Goal: Task Accomplishment & Management: Manage account settings

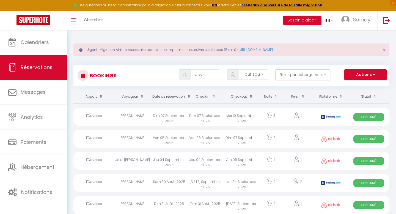
select select "not_cancelled"
click at [361, 18] on span "Sornay" at bounding box center [361, 19] width 17 height 7
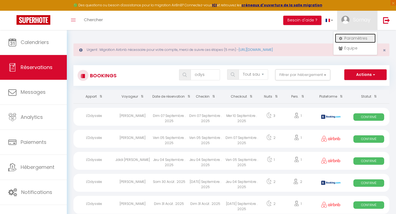
click at [352, 37] on link "Paramètres" at bounding box center [355, 38] width 41 height 9
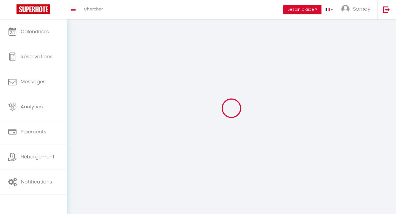
type input "Sornay"
type input "Investissement"
type input "0633212018"
type input "572 route de bois rond"
type input "73200"
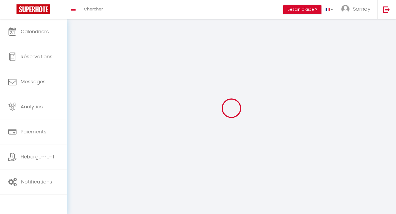
type input "mercury"
type input "yF6RdXNgpiIdkhCockaHXeawd"
type input "YMPC4mq5lulR67CqXIJU7X7IX"
type input "[URL][DOMAIN_NAME]"
select select "28"
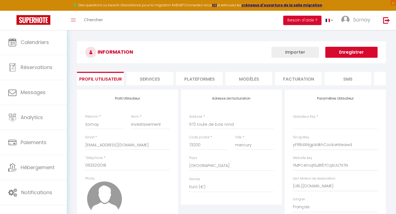
type input "yF6RdXNgpiIdkhCockaHXeawd"
type input "YMPC4mq5lulR67CqXIJU7X7IX"
type input "[URL][DOMAIN_NAME]"
select select "fr"
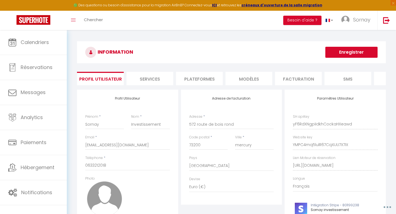
click at [196, 84] on li "Plateformes" at bounding box center [199, 78] width 47 height 13
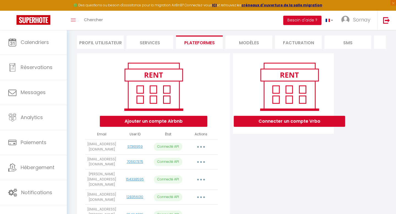
scroll to position [31, 0]
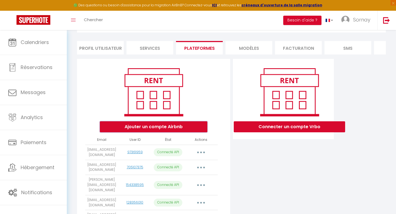
click at [179, 126] on button "Ajouter un compte Airbnb" at bounding box center [153, 126] width 107 height 11
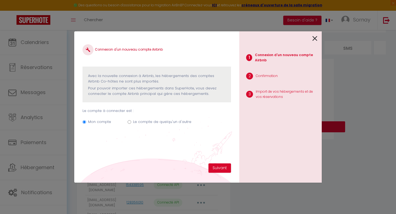
click at [156, 123] on label "Le compte de quelqu'un d'autre" at bounding box center [162, 121] width 58 height 5
click at [131, 123] on input "Le compte de quelqu'un d'autre" at bounding box center [130, 122] width 4 height 4
radio input "true"
radio input "false"
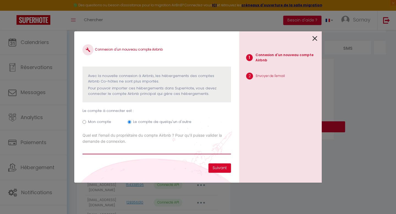
click at [131, 148] on input "Email connexion Airbnb" at bounding box center [156, 149] width 148 height 10
paste input "[EMAIL_ADDRESS][DOMAIN_NAME]"
type input "[EMAIL_ADDRESS][DOMAIN_NAME]"
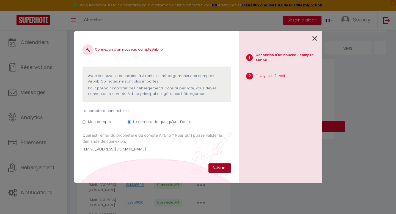
click at [221, 167] on button "Suivant" at bounding box center [219, 167] width 23 height 9
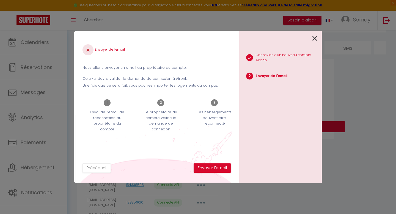
drag, startPoint x: 109, startPoint y: 78, endPoint x: 184, endPoint y: 79, distance: 75.0
click at [184, 79] on p "Celui-ci devra valider la demande de connexion à Airbnb." at bounding box center [156, 78] width 148 height 5
copy p "valider la demande de connexion à Airbnb"
click at [209, 168] on button "Envoyer l'email" at bounding box center [212, 167] width 37 height 9
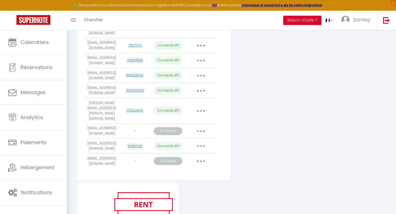
scroll to position [482, 0]
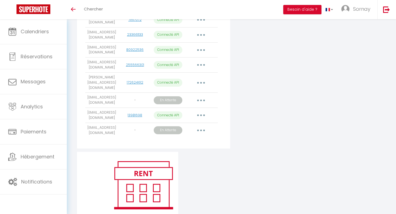
click at [171, 126] on p "En Attente" at bounding box center [168, 130] width 29 height 8
click at [195, 127] on button "button" at bounding box center [200, 130] width 15 height 9
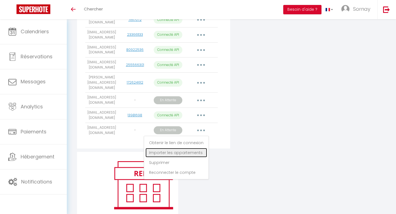
click at [179, 149] on link "Importer les appartements" at bounding box center [176, 152] width 62 height 9
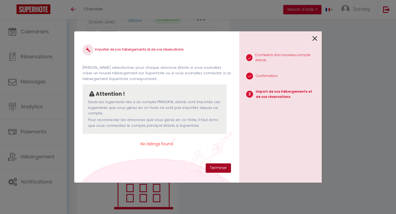
click at [216, 169] on button "Terminer" at bounding box center [218, 167] width 25 height 9
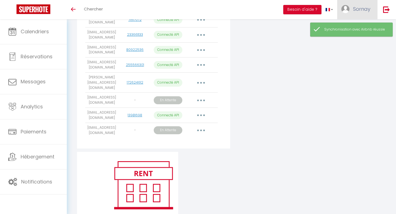
click at [369, 10] on span "Sornay" at bounding box center [361, 8] width 17 height 7
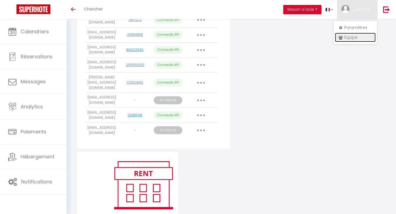
click at [353, 39] on link "Équipe" at bounding box center [355, 37] width 41 height 9
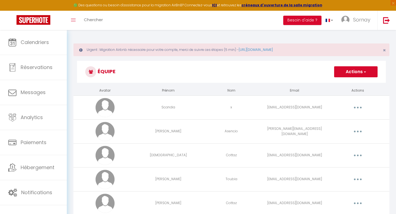
click at [352, 71] on button "Actions" at bounding box center [355, 71] width 43 height 11
click at [341, 84] on link "Ajouter un nouvel utilisateur" at bounding box center [344, 83] width 65 height 7
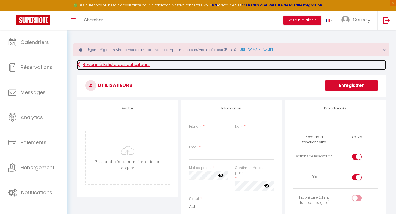
click at [110, 65] on link "Revenir à la liste des utilisateurs" at bounding box center [231, 65] width 309 height 10
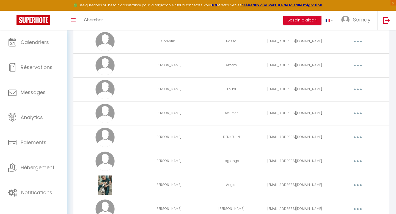
scroll to position [233, 0]
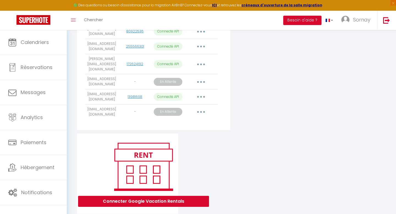
scroll to position [493, 0]
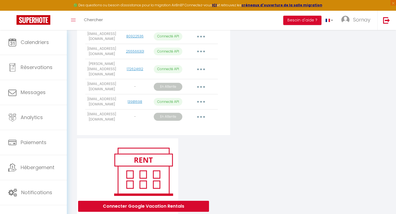
click at [107, 110] on td "[EMAIL_ADDRESS][DOMAIN_NAME]" at bounding box center [101, 116] width 33 height 15
click at [203, 114] on button "button" at bounding box center [200, 116] width 15 height 9
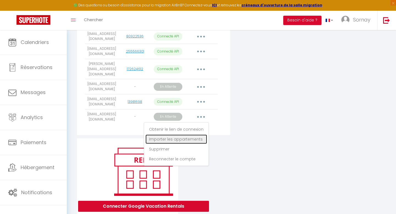
click at [192, 134] on link "Importer les appartements" at bounding box center [176, 138] width 62 height 9
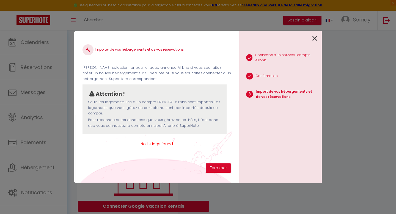
click at [314, 38] on icon at bounding box center [314, 38] width 5 height 8
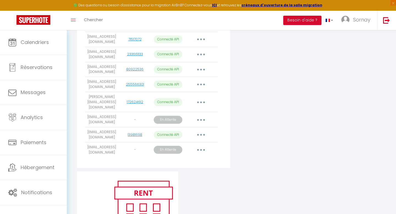
scroll to position [453, 0]
